Goal: Information Seeking & Learning: Find specific fact

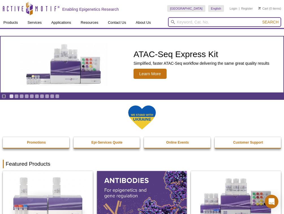
click at [183, 24] on input "search" at bounding box center [224, 22] width 113 height 10
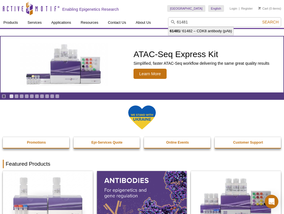
click at [201, 32] on li "61481 / 61482 – CDK8 antibody (pAb)" at bounding box center [200, 31] width 65 height 8
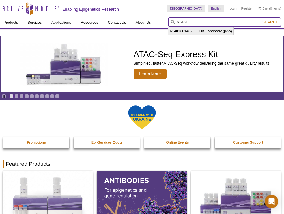
type input "61481 / 61482 – CDK8 antibody (pAb)"
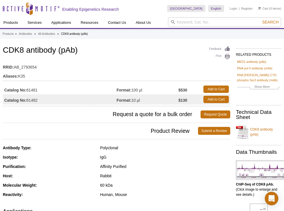
click at [171, 166] on div "Affinity Purified" at bounding box center [165, 166] width 130 height 5
